Goal: Task Accomplishment & Management: Complete application form

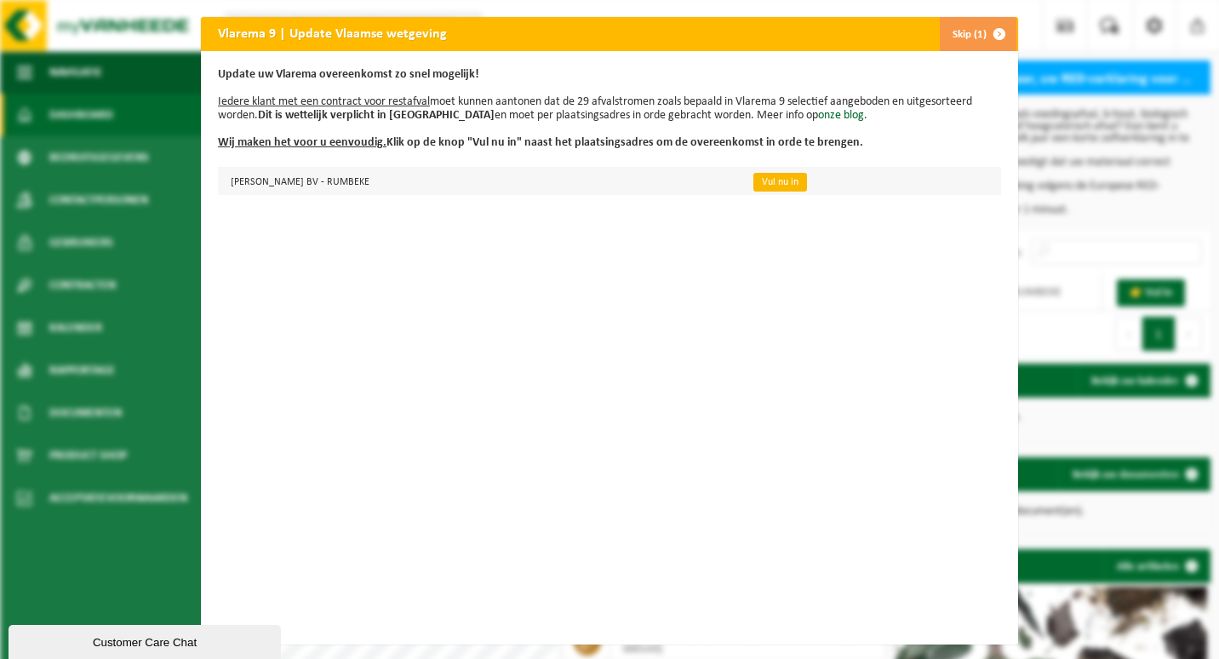
click at [759, 184] on link "Vul nu in" at bounding box center [780, 182] width 54 height 19
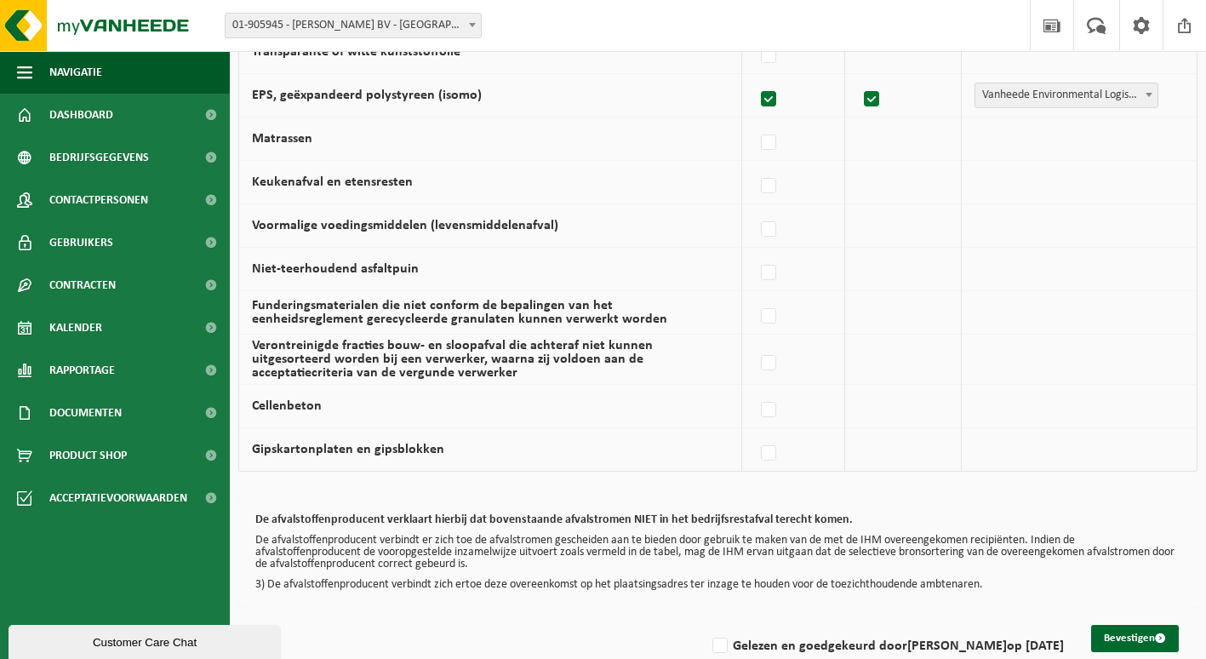
scroll to position [1137, 0]
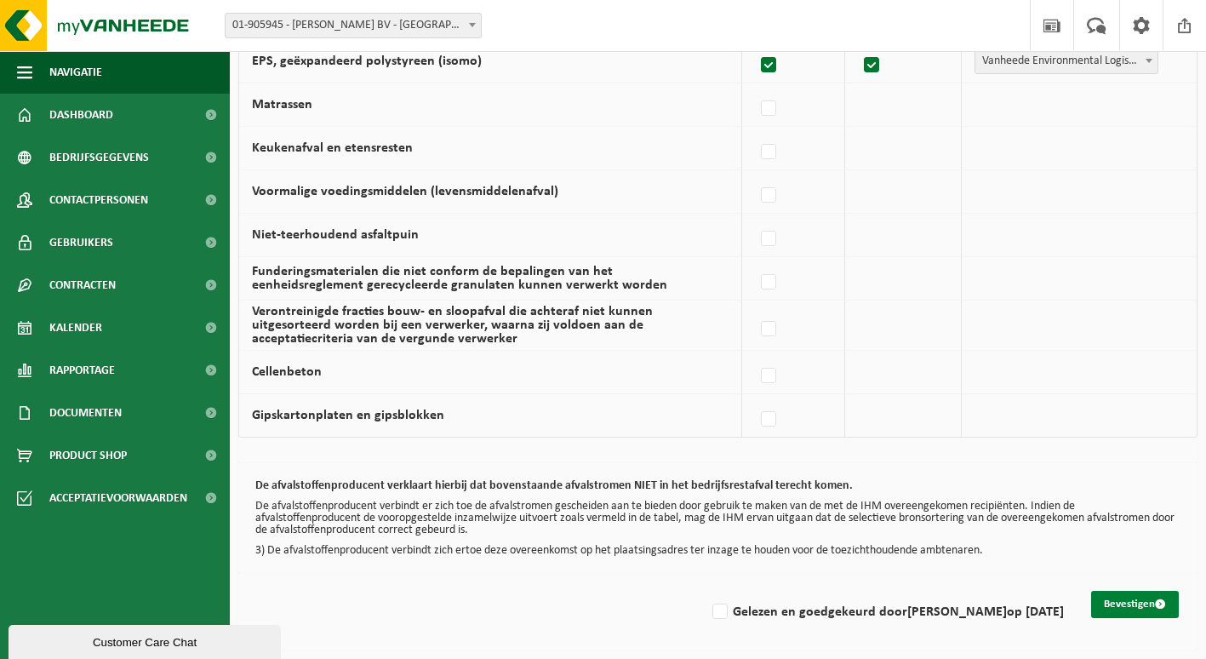
click at [1140, 603] on button "Bevestigen" at bounding box center [1135, 604] width 88 height 27
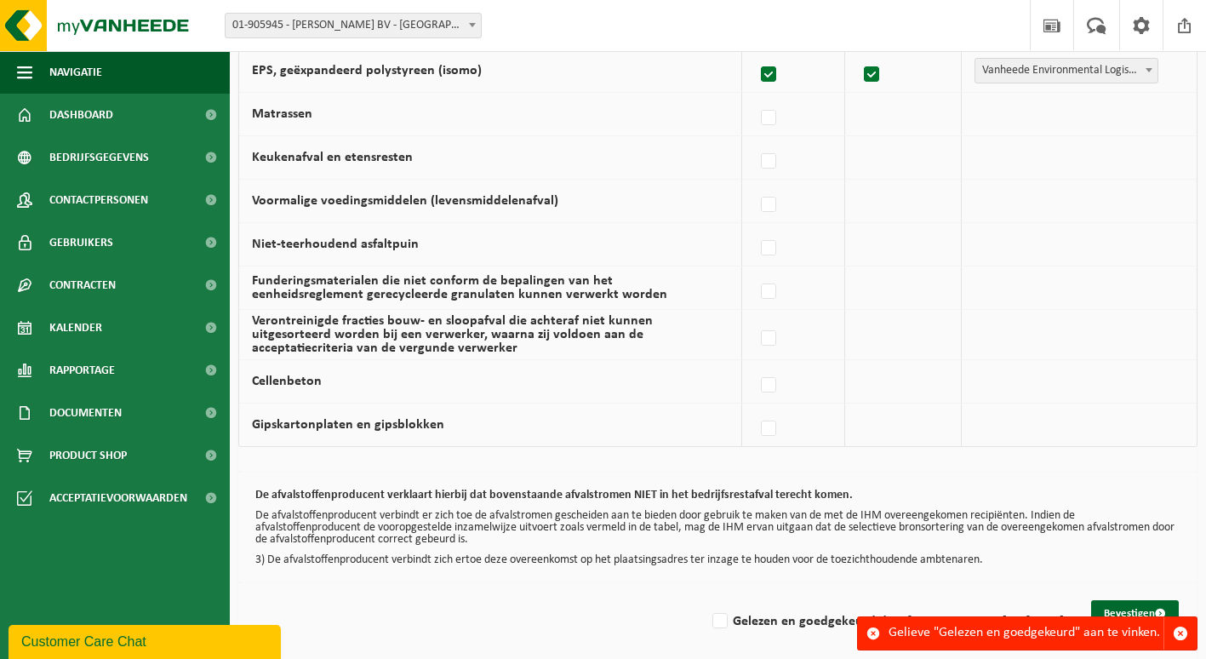
scroll to position [1137, 0]
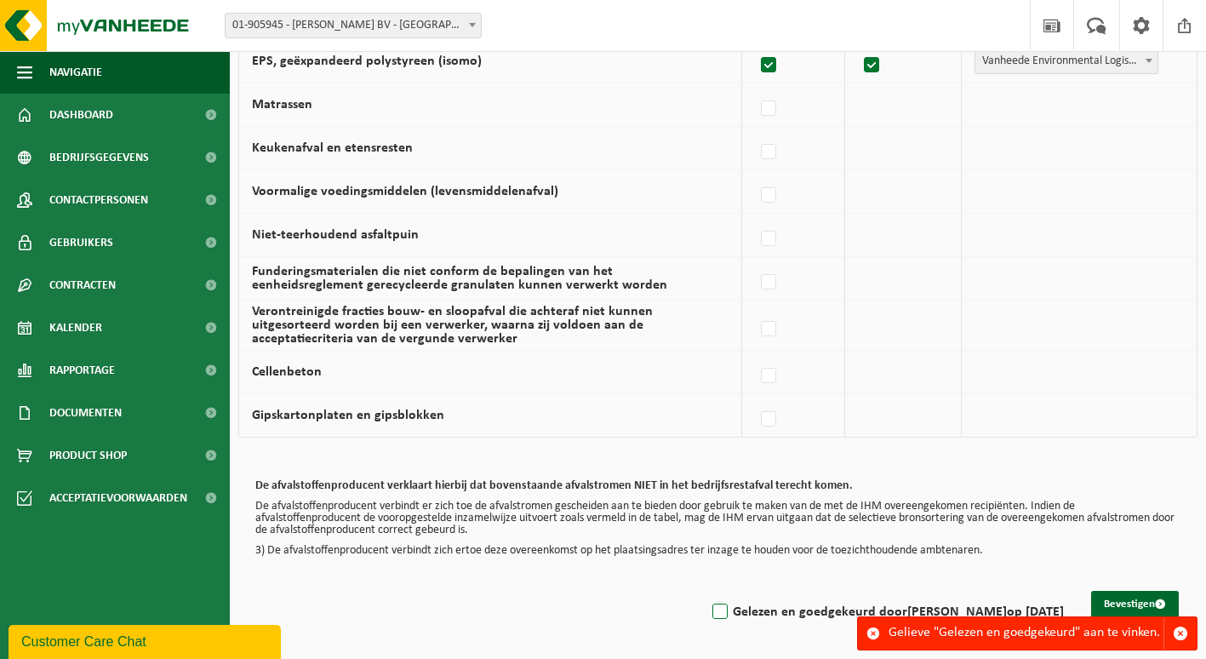
click at [709, 610] on label "Gelezen en goedgekeurd door BERNARD BUCSAN op 22/09/25" at bounding box center [886, 612] width 355 height 26
click at [706, 591] on input "Gelezen en goedgekeurd door BERNARD BUCSAN op 22/09/25" at bounding box center [706, 590] width 1 height 1
checkbox input "true"
click at [1115, 597] on button "Bevestigen" at bounding box center [1135, 604] width 88 height 27
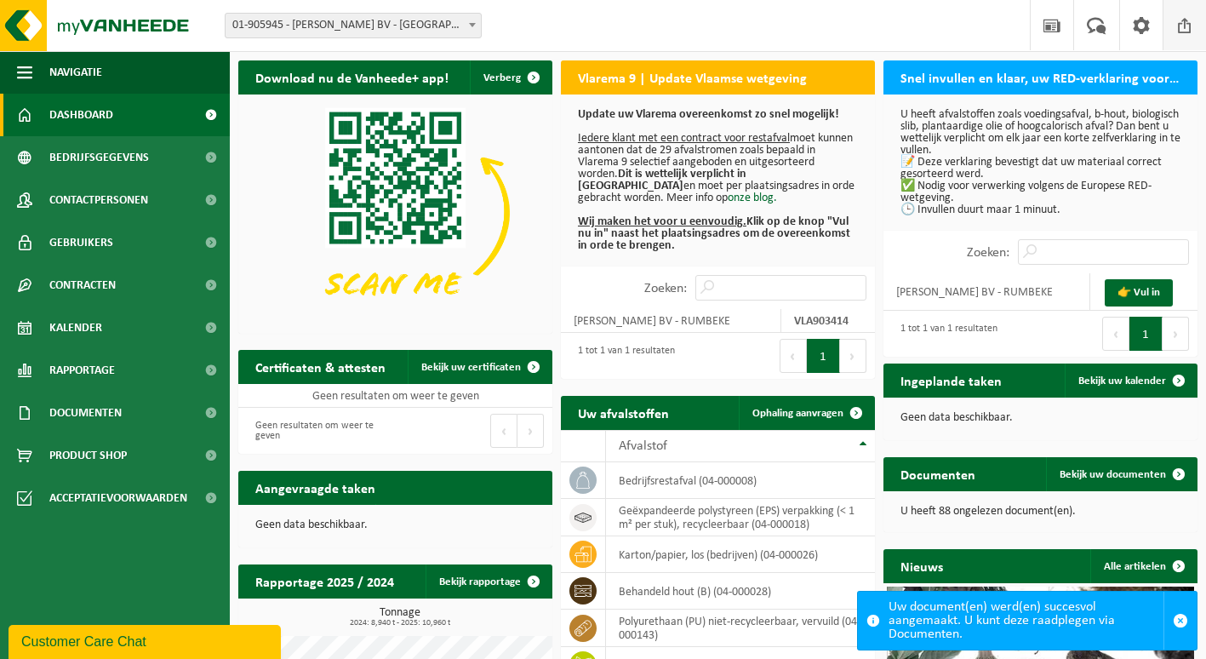
click at [1181, 28] on span at bounding box center [1185, 25] width 26 height 50
